Goal: Communication & Community: Answer question/provide support

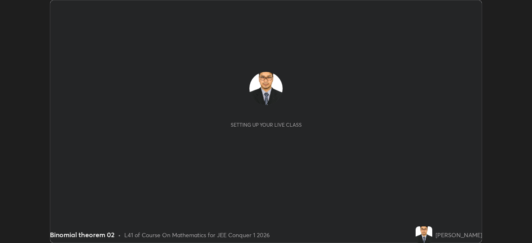
scroll to position [243, 531]
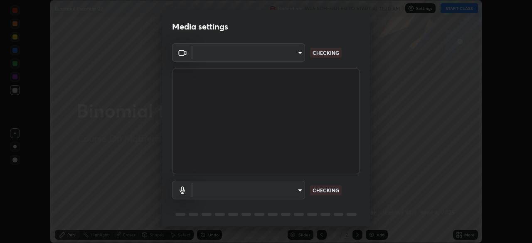
type input "bafefbf306854232f1c8415879f623d8a23ed2e7f75f29e516f3d589604d1bc2"
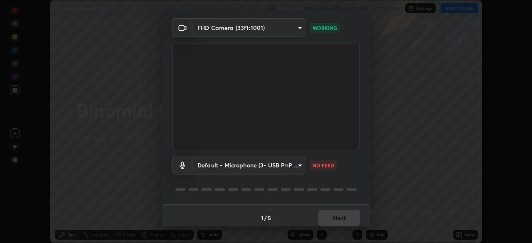
scroll to position [30, 0]
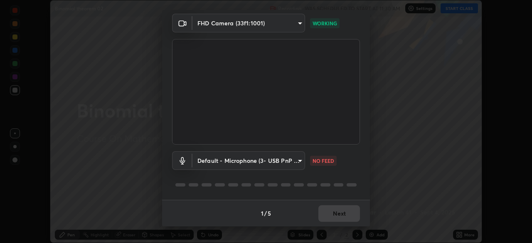
click at [291, 160] on body "Erase all Binomial theorem 02 Recording WAS SCHEDULED TO START AT 11:30 AM Sett…" at bounding box center [266, 121] width 532 height 243
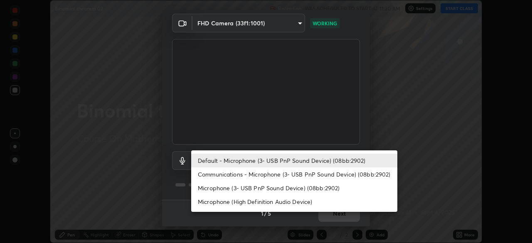
click at [295, 175] on li "Communications - Microphone (3- USB PnP Sound Device) (08bb:2902)" at bounding box center [294, 174] width 206 height 14
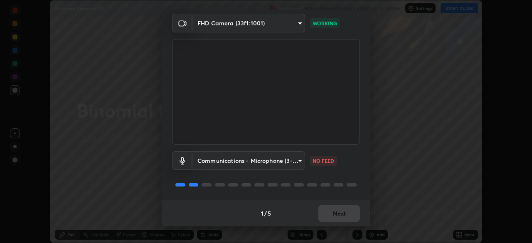
click at [288, 160] on body "Erase all Binomial theorem 02 Recording WAS SCHEDULED TO START AT 11:30 AM Sett…" at bounding box center [266, 121] width 532 height 243
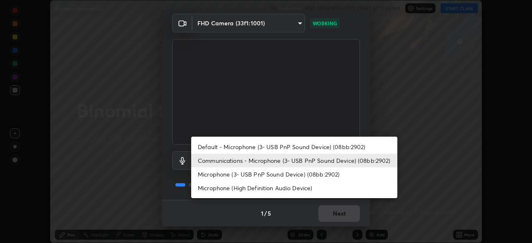
click at [287, 146] on li "Default - Microphone (3- USB PnP Sound Device) (08bb:2902)" at bounding box center [294, 147] width 206 height 14
type input "default"
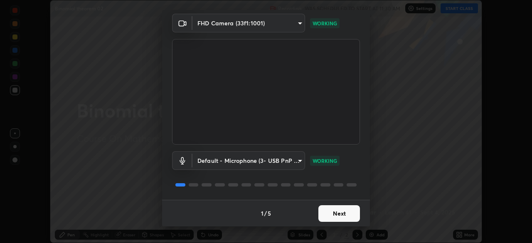
click at [349, 216] on button "Next" at bounding box center [339, 213] width 42 height 17
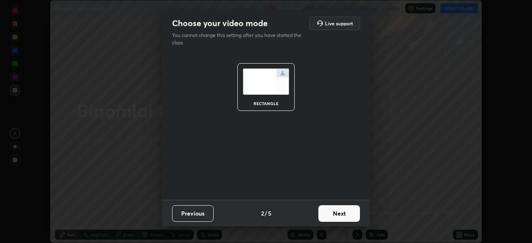
scroll to position [0, 0]
click at [347, 215] on button "Next" at bounding box center [339, 213] width 42 height 17
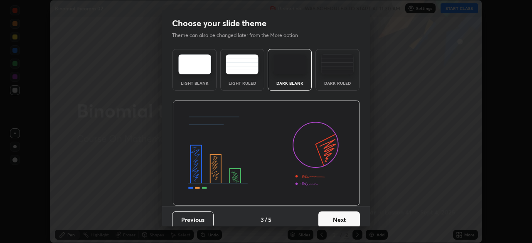
click at [350, 217] on button "Next" at bounding box center [339, 220] width 42 height 17
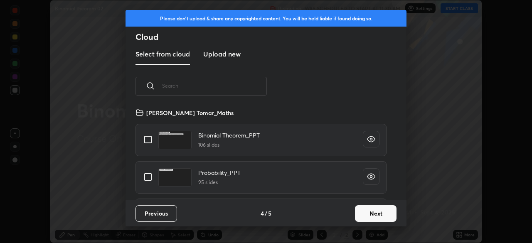
scroll to position [92, 267]
click at [146, 140] on input "grid" at bounding box center [147, 139] width 17 height 17
checkbox input "true"
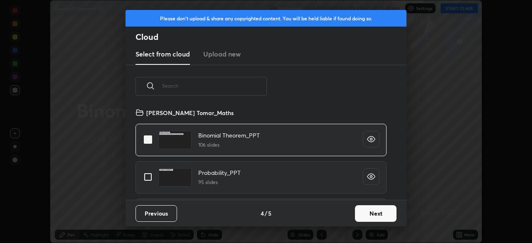
click at [369, 212] on button "Next" at bounding box center [376, 213] width 42 height 17
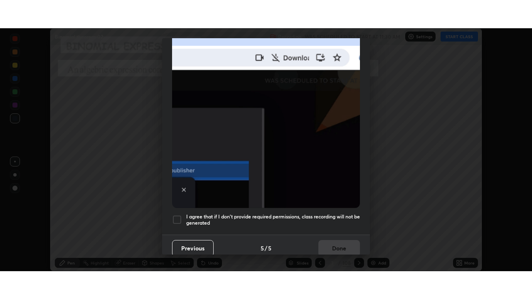
scroll to position [199, 0]
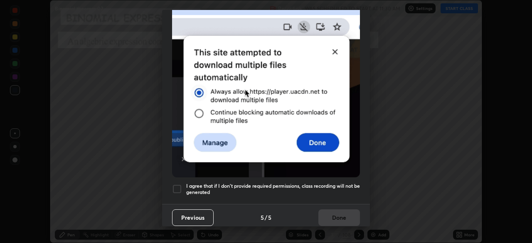
click at [175, 184] on div at bounding box center [177, 189] width 10 height 10
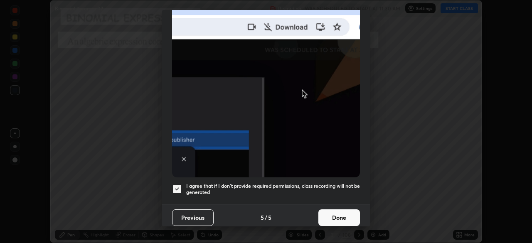
click at [329, 216] on button "Done" at bounding box center [339, 217] width 42 height 17
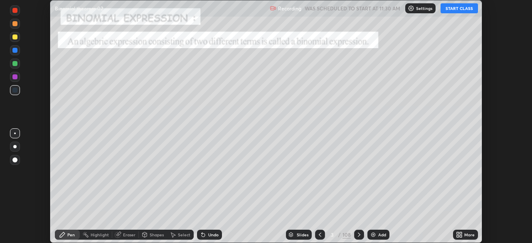
click at [460, 236] on icon at bounding box center [461, 236] width 2 height 2
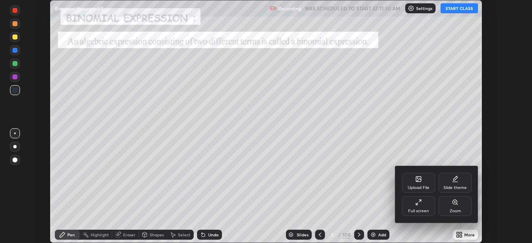
click at [421, 206] on div "Full screen" at bounding box center [418, 206] width 33 height 20
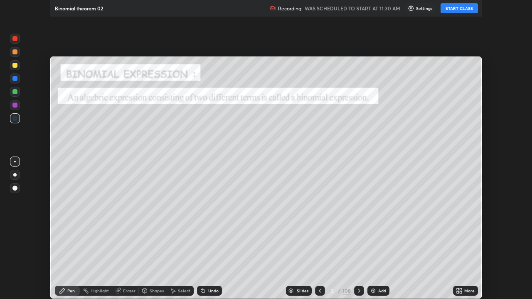
scroll to position [299, 532]
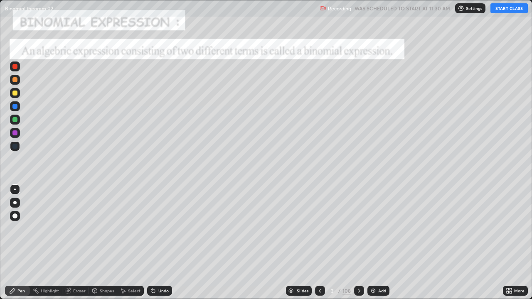
click at [504, 10] on button "START CLASS" at bounding box center [508, 8] width 37 height 10
click at [347, 243] on div "108" at bounding box center [346, 290] width 8 height 7
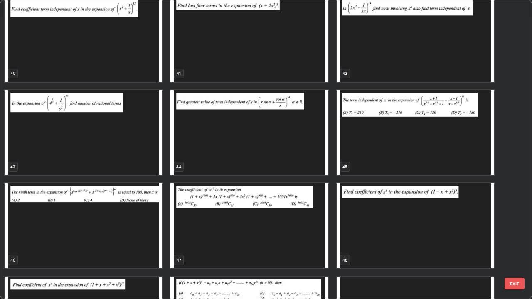
scroll to position [1213, 0]
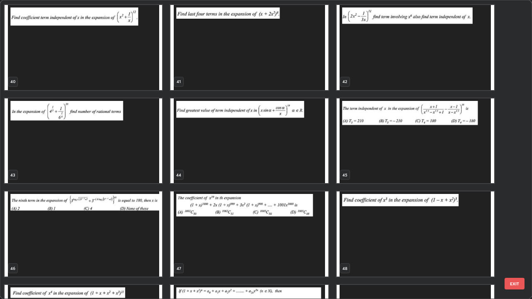
click at [389, 60] on img "grid" at bounding box center [415, 47] width 157 height 85
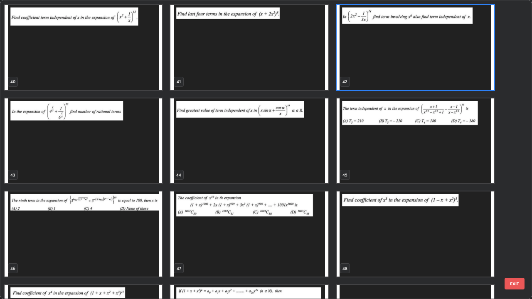
click at [386, 62] on img "grid" at bounding box center [415, 47] width 157 height 85
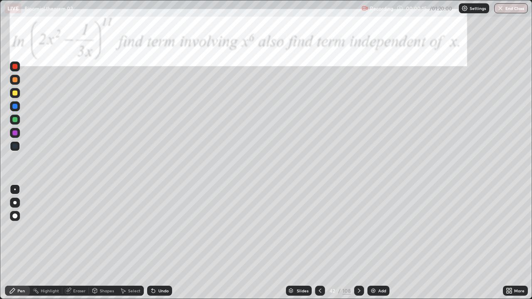
click at [319, 243] on icon at bounding box center [320, 291] width 7 height 7
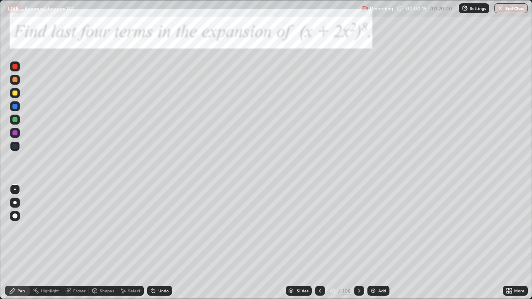
click at [319, 243] on icon at bounding box center [320, 291] width 7 height 7
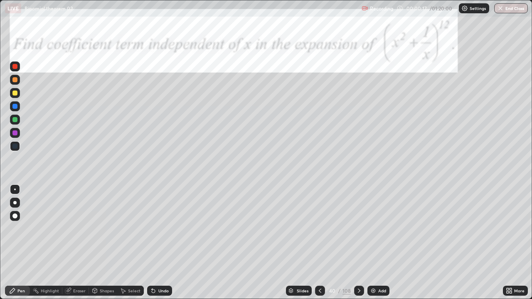
click at [319, 243] on icon at bounding box center [320, 291] width 7 height 7
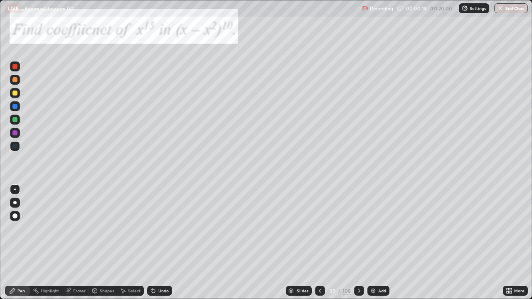
click at [319, 243] on icon at bounding box center [320, 291] width 7 height 7
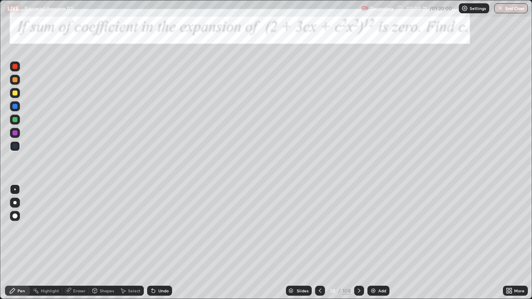
click at [320, 243] on icon at bounding box center [320, 291] width 7 height 7
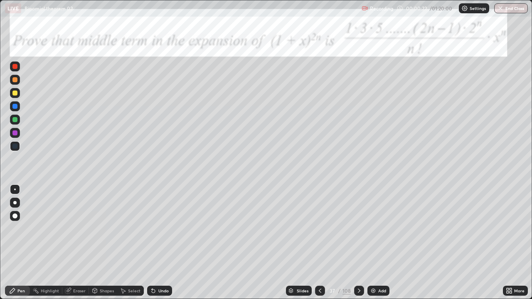
click at [319, 243] on icon at bounding box center [320, 291] width 7 height 7
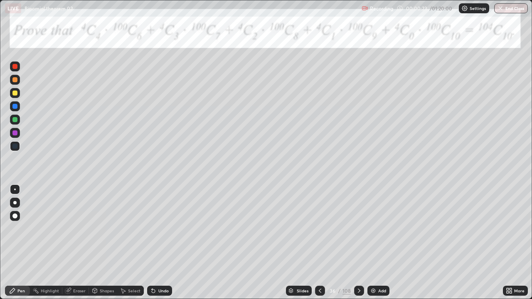
click at [321, 243] on icon at bounding box center [320, 291] width 7 height 7
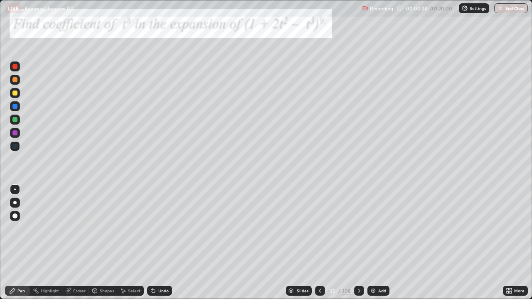
click at [319, 243] on icon at bounding box center [320, 291] width 7 height 7
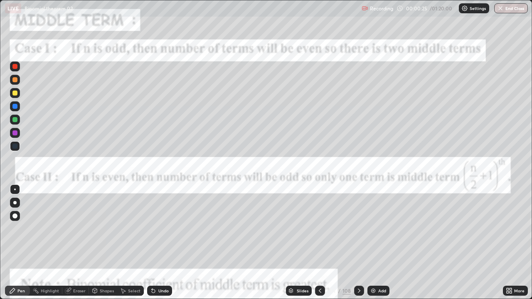
click at [358, 243] on icon at bounding box center [359, 291] width 7 height 7
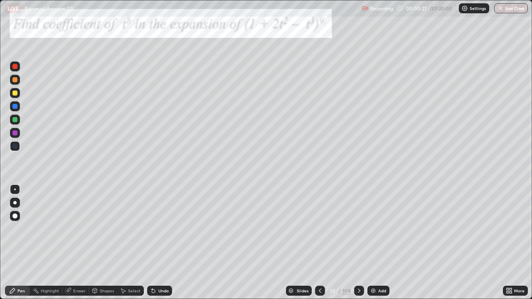
click at [348, 243] on div "108" at bounding box center [346, 290] width 8 height 7
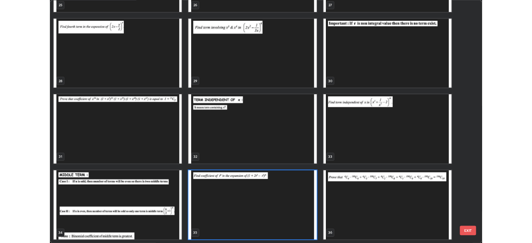
scroll to position [296, 527]
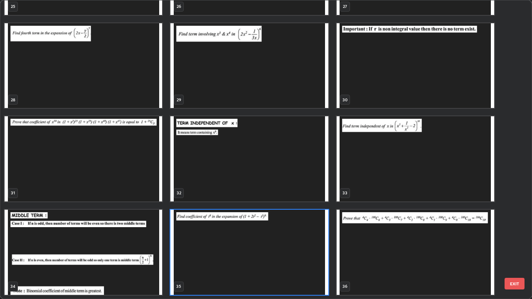
click at [312, 241] on img "grid" at bounding box center [248, 252] width 157 height 85
click at [311, 239] on img "grid" at bounding box center [248, 252] width 157 height 85
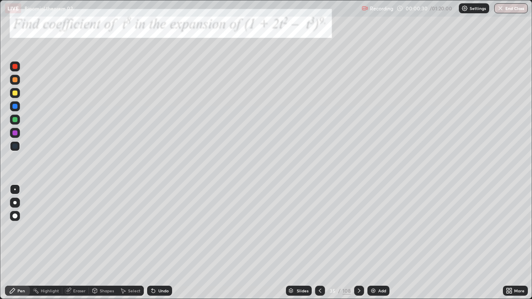
click at [357, 243] on icon at bounding box center [359, 291] width 7 height 7
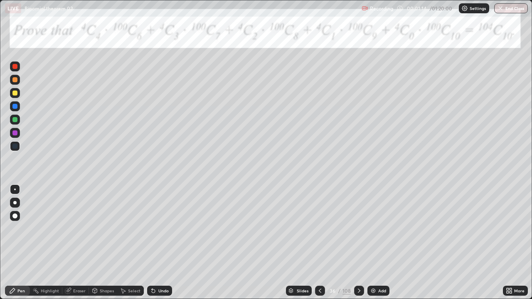
click at [15, 131] on div at bounding box center [14, 132] width 5 height 5
click at [81, 243] on div "Eraser" at bounding box center [79, 291] width 12 height 4
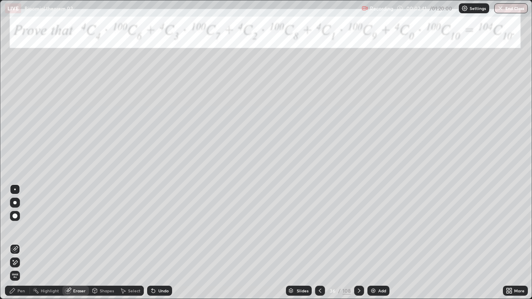
click at [15, 243] on span "Erase all" at bounding box center [14, 275] width 9 height 5
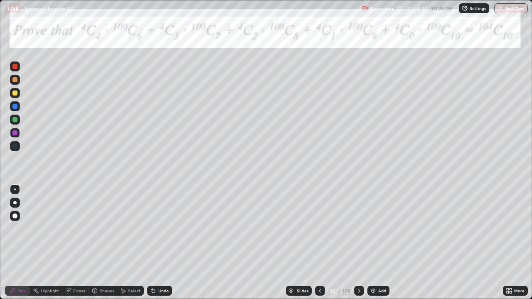
click at [358, 243] on icon at bounding box center [359, 291] width 7 height 7
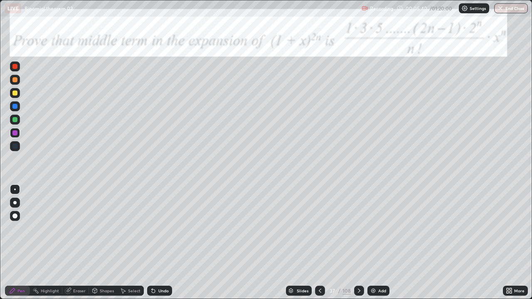
click at [156, 243] on div "Undo" at bounding box center [159, 291] width 25 height 10
click at [12, 93] on div at bounding box center [15, 93] width 10 height 10
click at [358, 243] on icon at bounding box center [359, 291] width 7 height 7
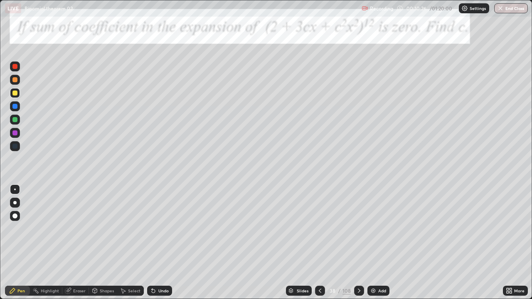
click at [357, 243] on icon at bounding box center [359, 291] width 7 height 7
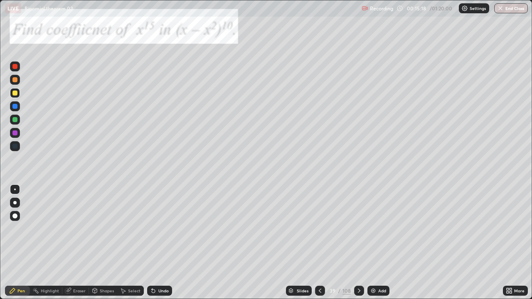
click at [358, 243] on icon at bounding box center [359, 291] width 7 height 7
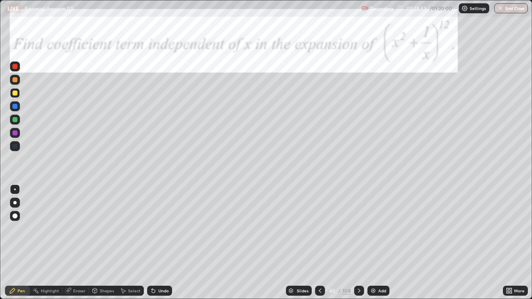
click at [358, 243] on icon at bounding box center [359, 291] width 7 height 7
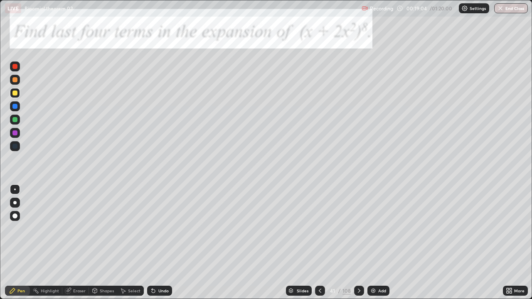
click at [359, 243] on icon at bounding box center [359, 291] width 2 height 4
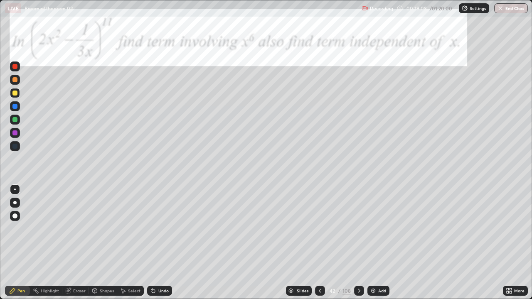
click at [359, 243] on icon at bounding box center [359, 291] width 7 height 7
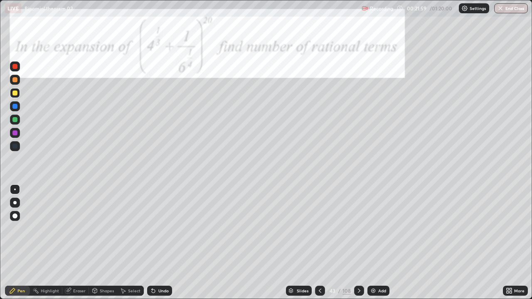
click at [19, 120] on div at bounding box center [15, 120] width 10 height 10
click at [72, 243] on div "Eraser" at bounding box center [75, 291] width 27 height 10
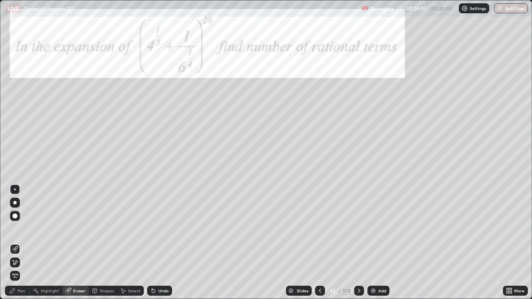
click at [13, 243] on icon at bounding box center [13, 260] width 1 height 1
click at [18, 243] on div "Pen" at bounding box center [17, 291] width 25 height 10
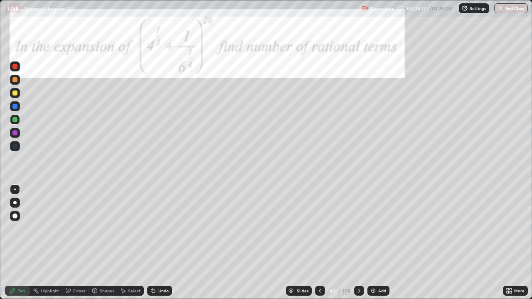
click at [73, 243] on div "Eraser" at bounding box center [79, 291] width 12 height 4
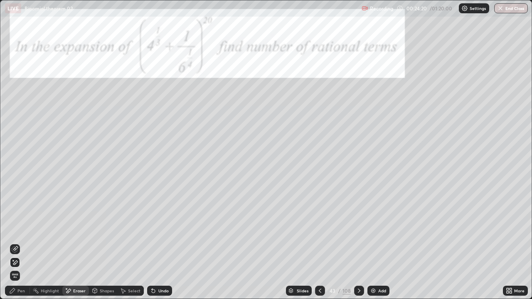
click at [16, 243] on icon at bounding box center [12, 291] width 7 height 7
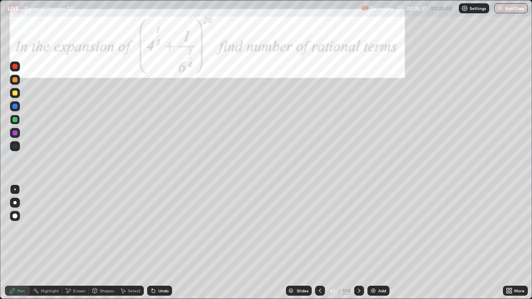
click at [358, 243] on icon at bounding box center [359, 291] width 2 height 4
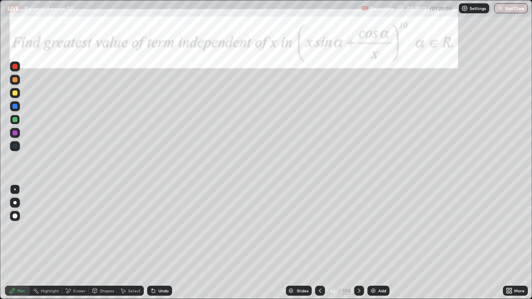
click at [16, 92] on div at bounding box center [14, 93] width 5 height 5
click at [158, 243] on div "Undo" at bounding box center [163, 291] width 10 height 4
click at [159, 243] on div "Undo" at bounding box center [163, 291] width 10 height 4
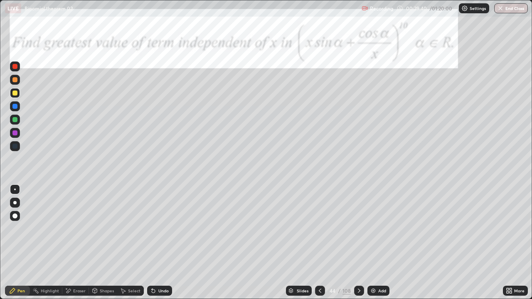
click at [156, 243] on div "Undo" at bounding box center [159, 291] width 25 height 10
click at [358, 243] on icon at bounding box center [359, 291] width 7 height 7
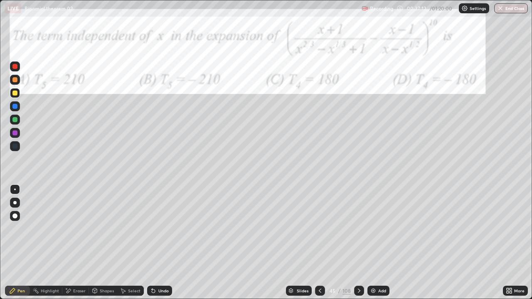
click at [154, 243] on div "Undo" at bounding box center [159, 291] width 25 height 10
click at [359, 243] on icon at bounding box center [359, 291] width 2 height 4
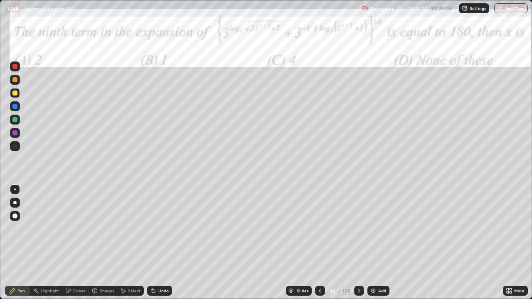
click at [15, 67] on div at bounding box center [14, 66] width 5 height 5
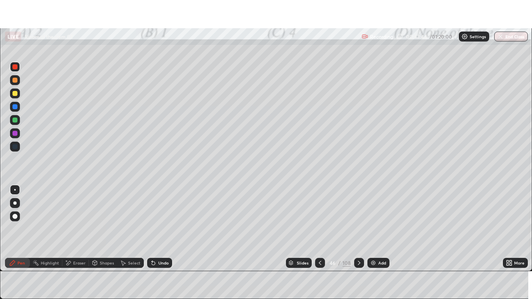
scroll to position [41311, 41022]
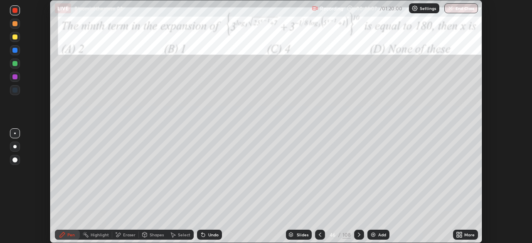
click at [457, 230] on div "More" at bounding box center [465, 235] width 25 height 10
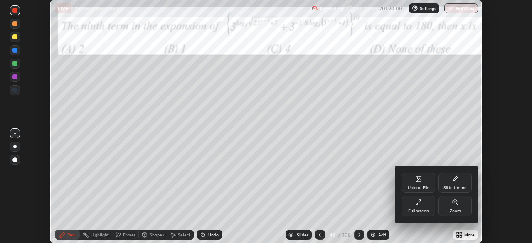
click at [420, 206] on div "Full screen" at bounding box center [418, 206] width 33 height 20
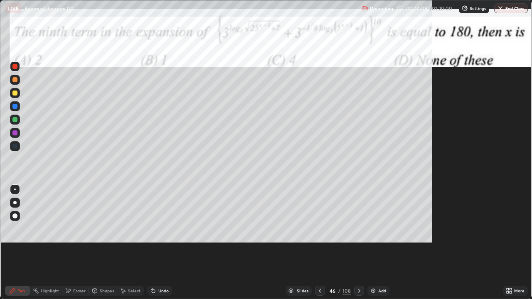
scroll to position [299, 532]
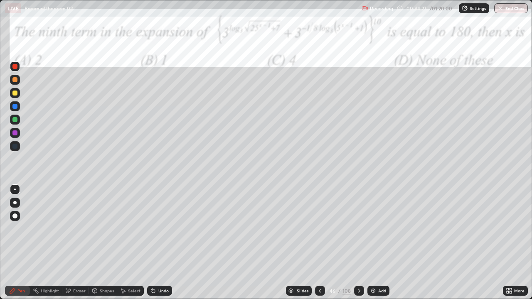
click at [14, 133] on div at bounding box center [14, 132] width 5 height 5
click at [16, 118] on div at bounding box center [14, 119] width 5 height 5
click at [358, 243] on icon at bounding box center [359, 291] width 7 height 7
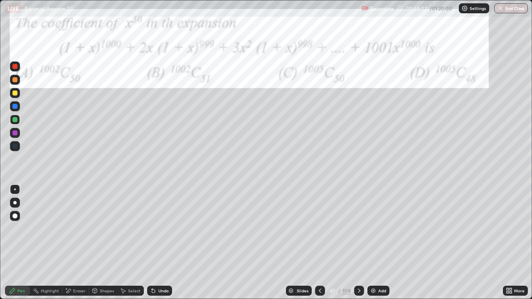
click at [16, 132] on div at bounding box center [14, 132] width 5 height 5
click at [14, 106] on div at bounding box center [14, 106] width 5 height 5
click at [16, 121] on div at bounding box center [14, 119] width 5 height 5
click at [358, 243] on icon at bounding box center [359, 291] width 7 height 7
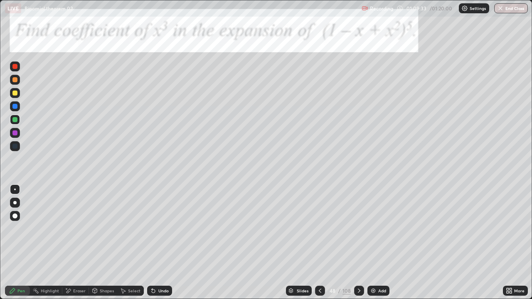
click at [152, 243] on icon at bounding box center [153, 291] width 3 height 3
click at [155, 243] on div "Undo" at bounding box center [159, 291] width 25 height 10
click at [152, 243] on icon at bounding box center [153, 291] width 3 height 3
click at [14, 130] on div at bounding box center [14, 132] width 5 height 5
click at [503, 8] on img "button" at bounding box center [500, 8] width 7 height 7
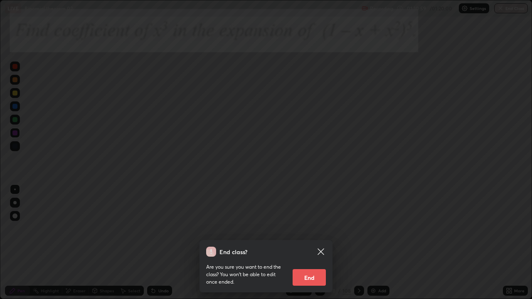
click at [305, 243] on button "End" at bounding box center [309, 277] width 33 height 17
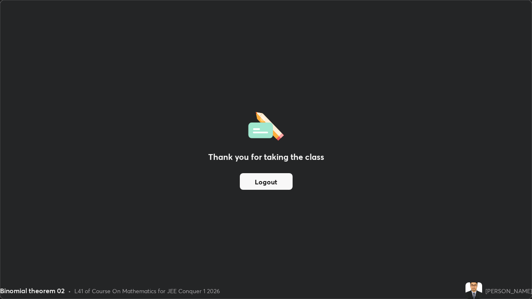
click at [257, 177] on button "Logout" at bounding box center [266, 181] width 53 height 17
